Goal: Find specific page/section: Find specific page/section

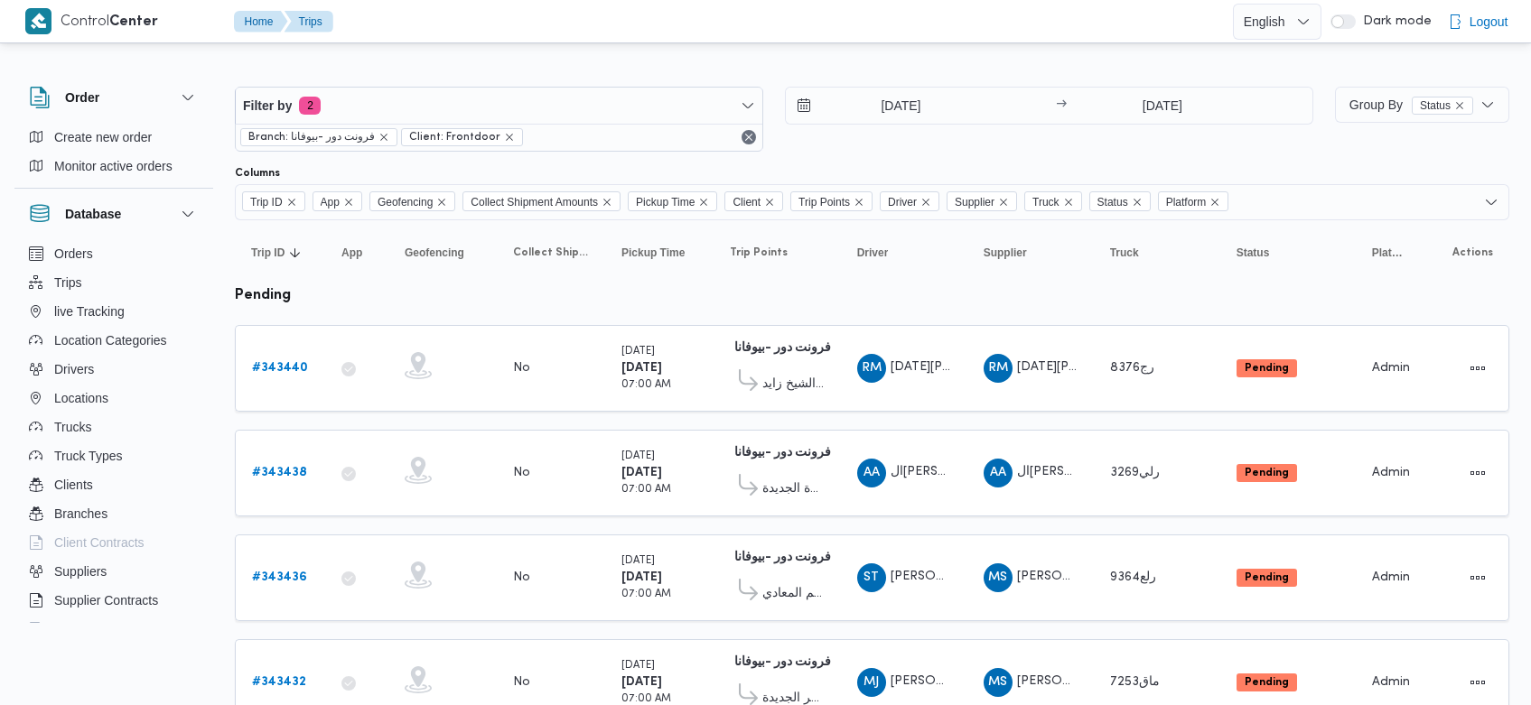
scroll to position [671, 0]
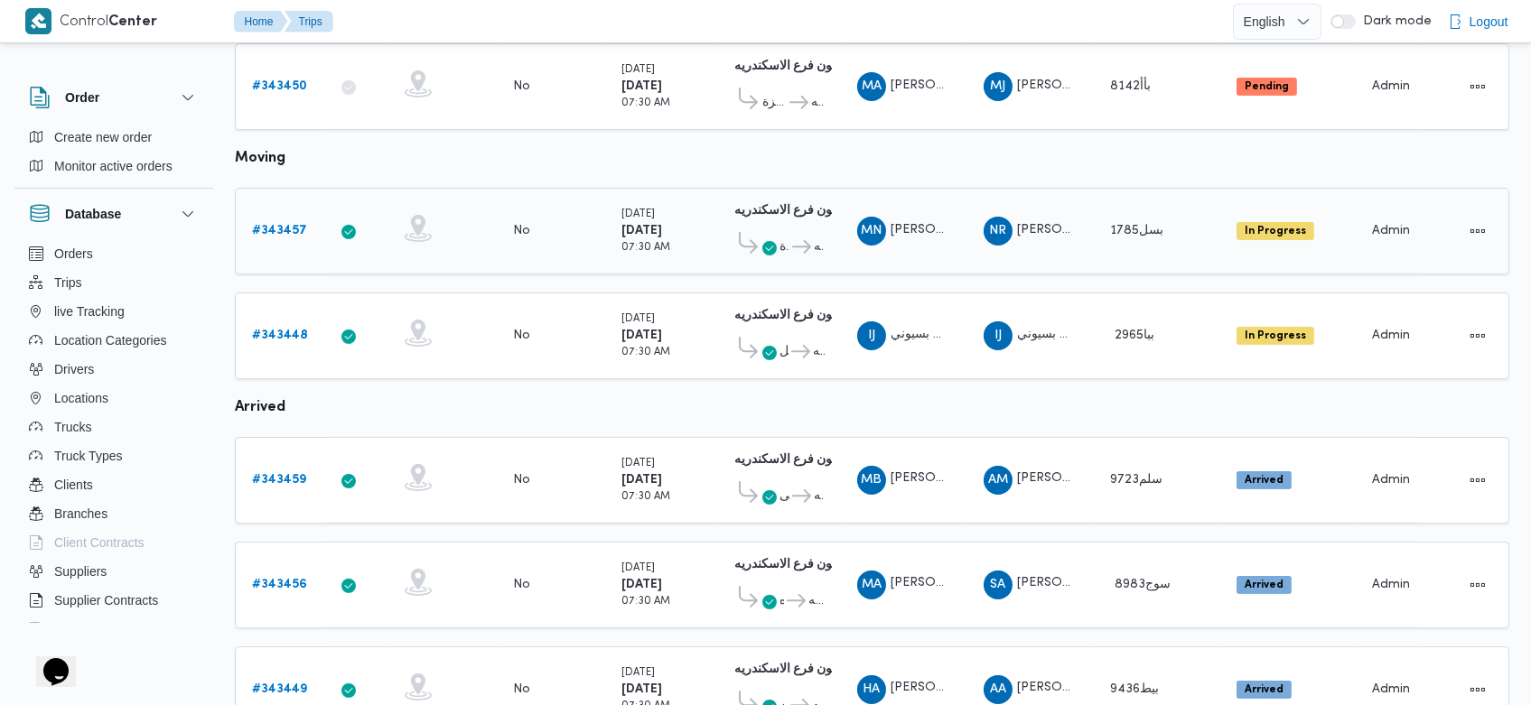
scroll to position [1071, 0]
